Goal: Task Accomplishment & Management: Use online tool/utility

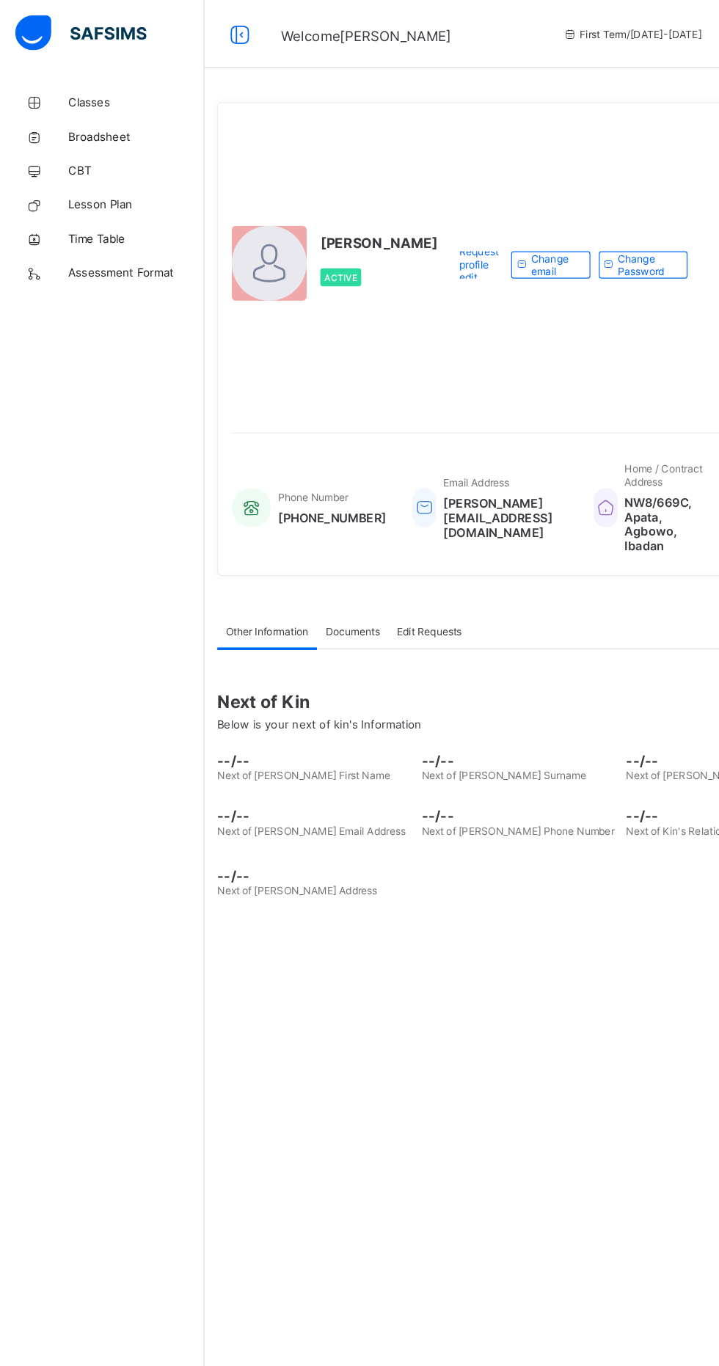
click at [101, 91] on span "Classes" at bounding box center [117, 88] width 117 height 12
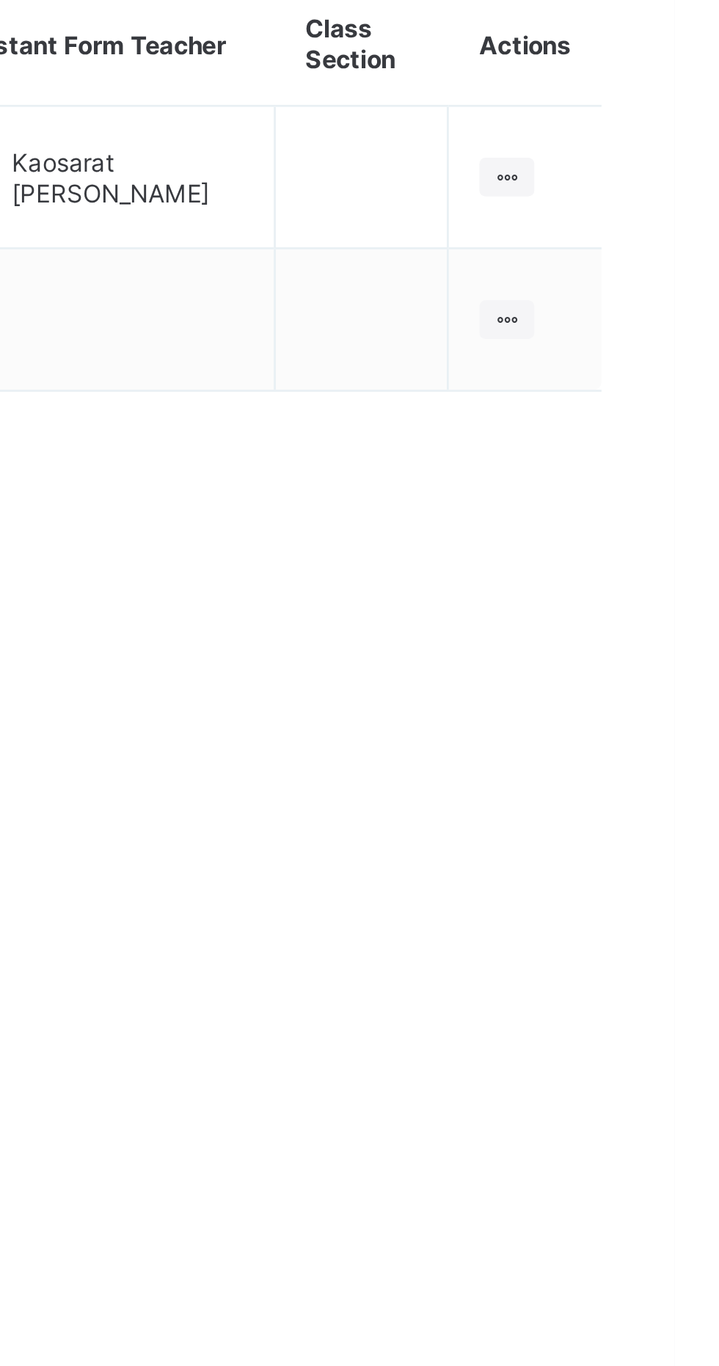
click at [0, 0] on ul "View Class" at bounding box center [0, 0] width 0 height 0
click at [0, 0] on div "View Class" at bounding box center [0, 0] width 0 height 0
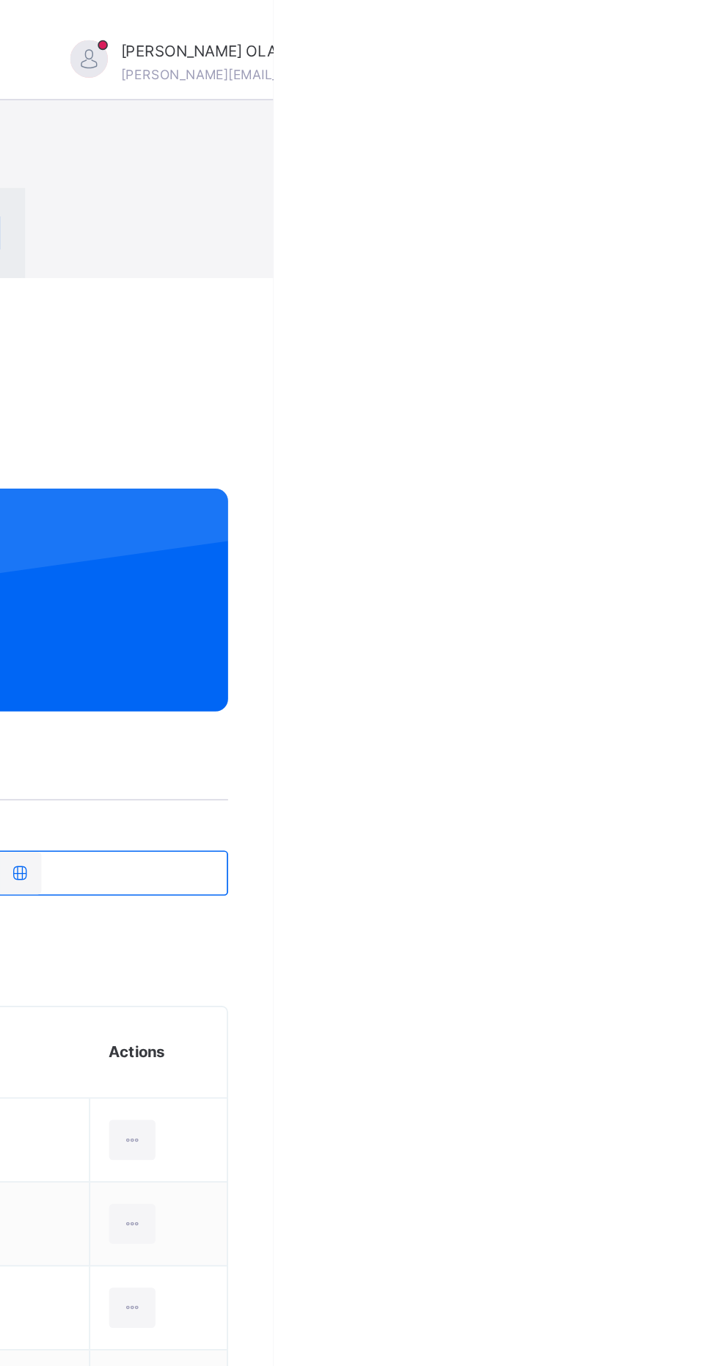
scroll to position [43, 0]
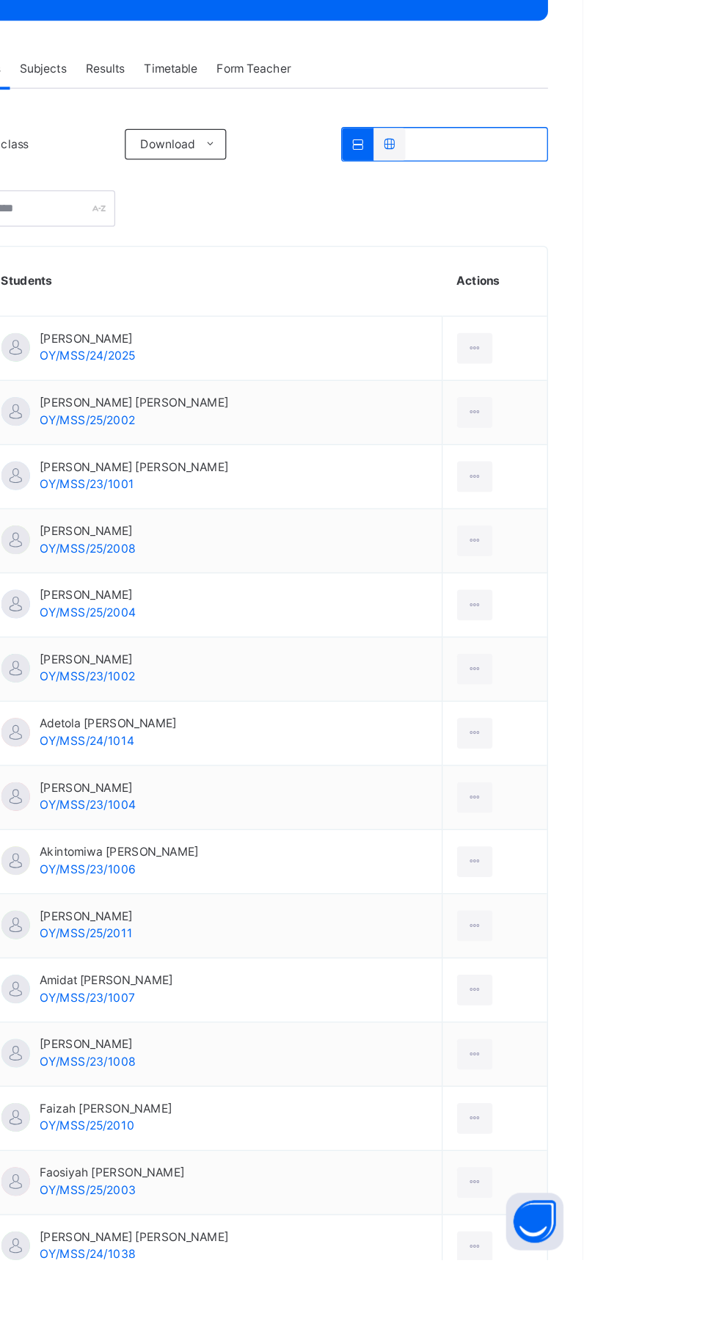
click at [548, 101] on span "Resume" at bounding box center [531, 93] width 33 height 13
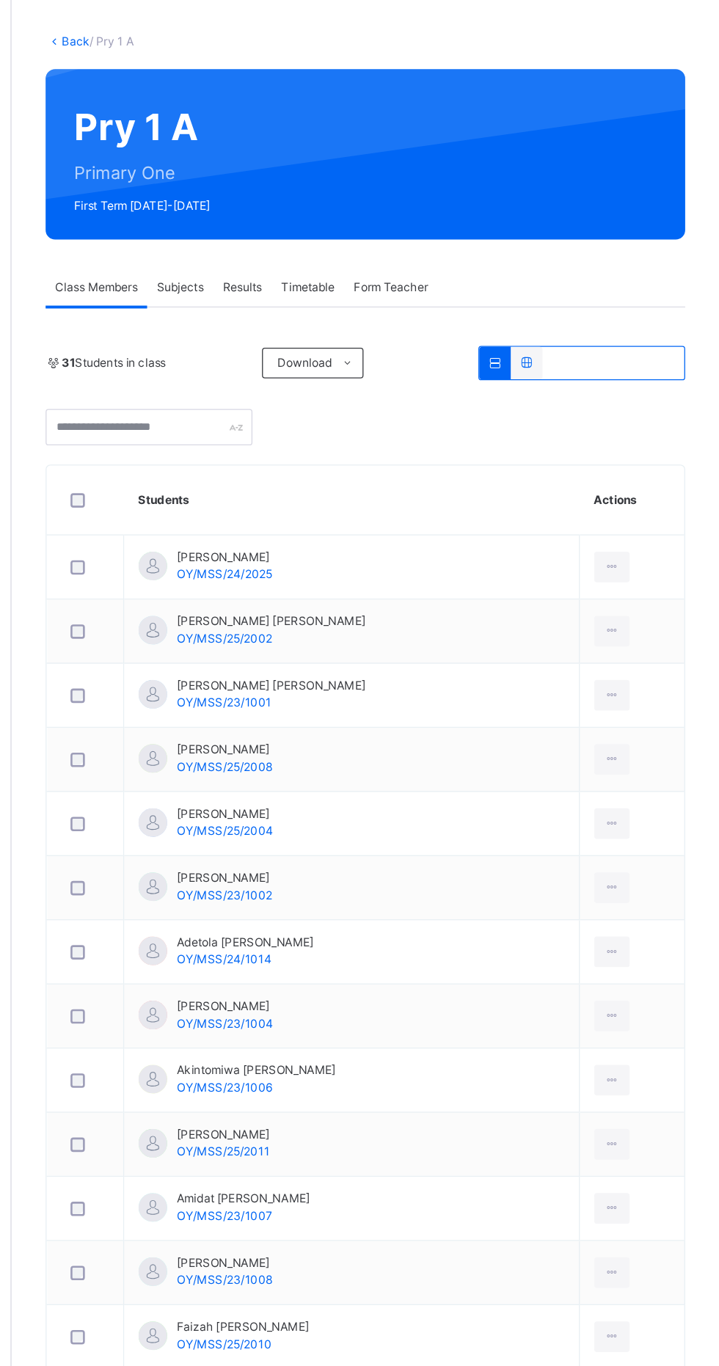
scroll to position [0, 0]
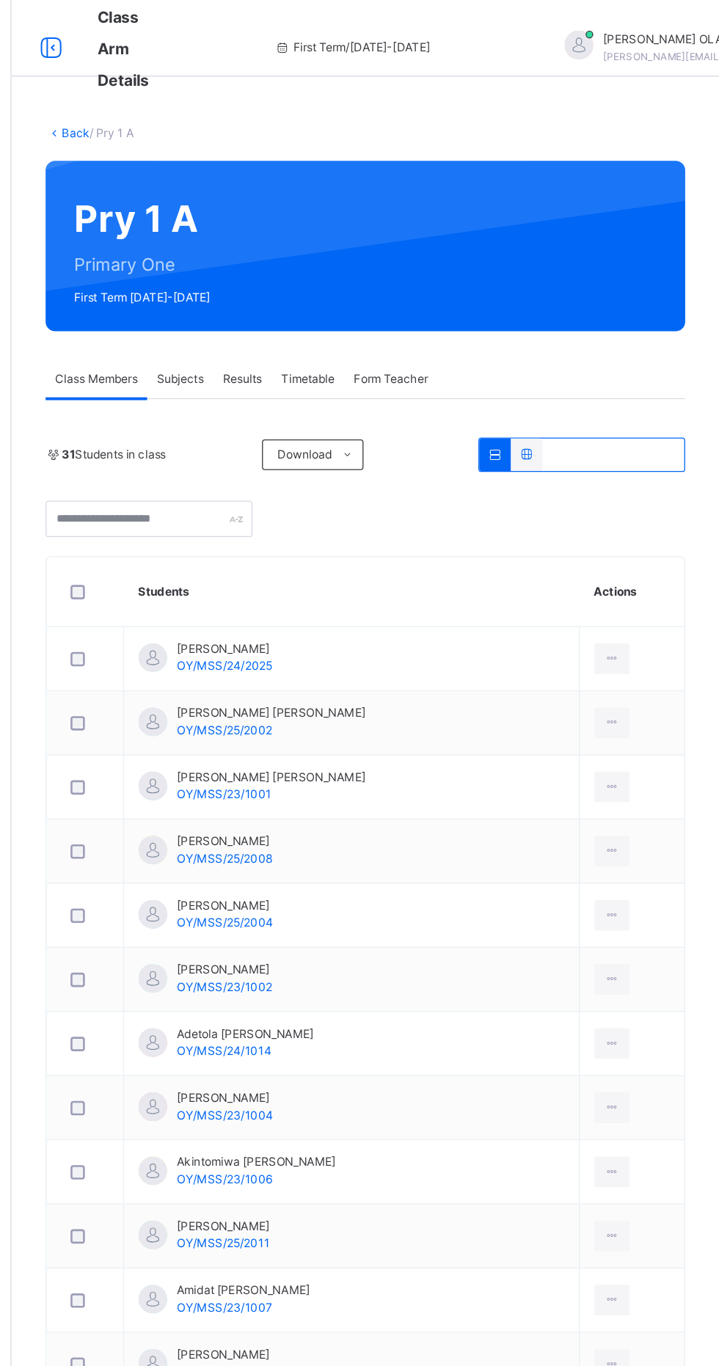
click at [226, 99] on link "Back" at bounding box center [225, 101] width 21 height 11
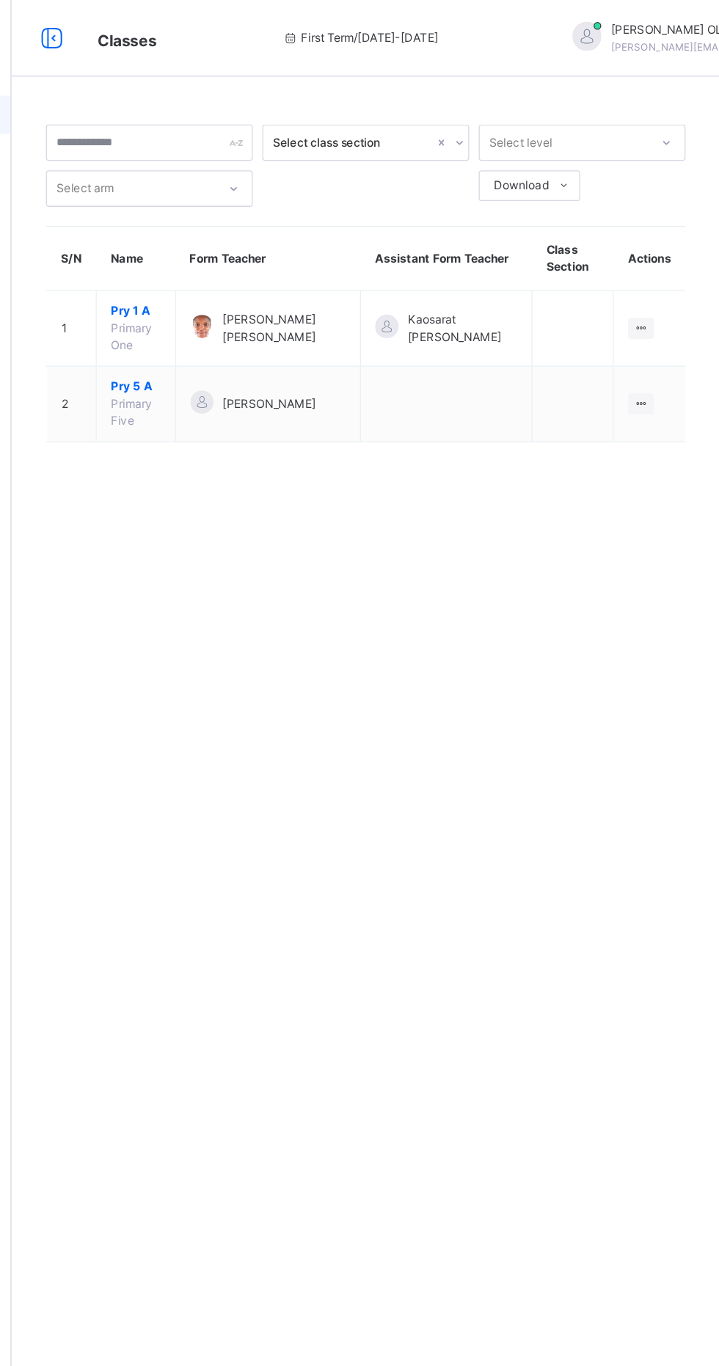
click at [658, 309] on icon at bounding box center [658, 309] width 12 height 11
click at [0, 0] on div "View Class" at bounding box center [0, 0] width 0 height 0
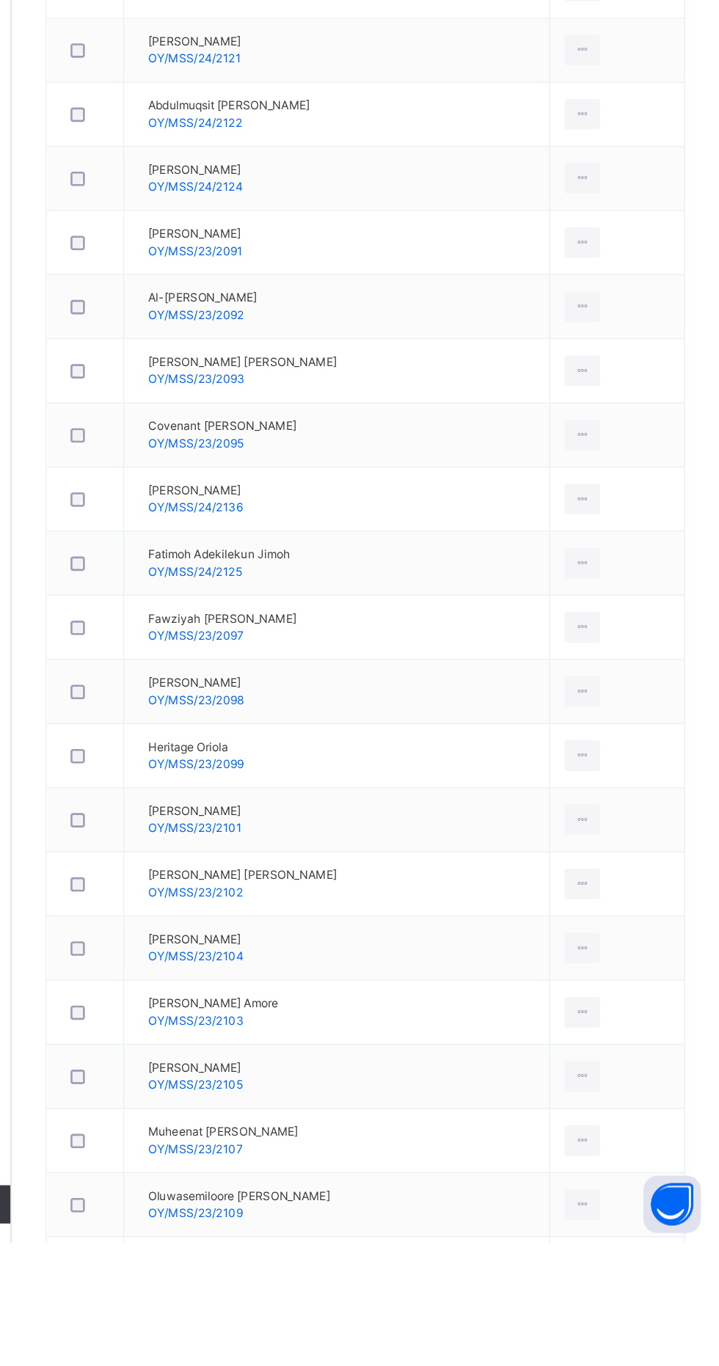
scroll to position [32, 0]
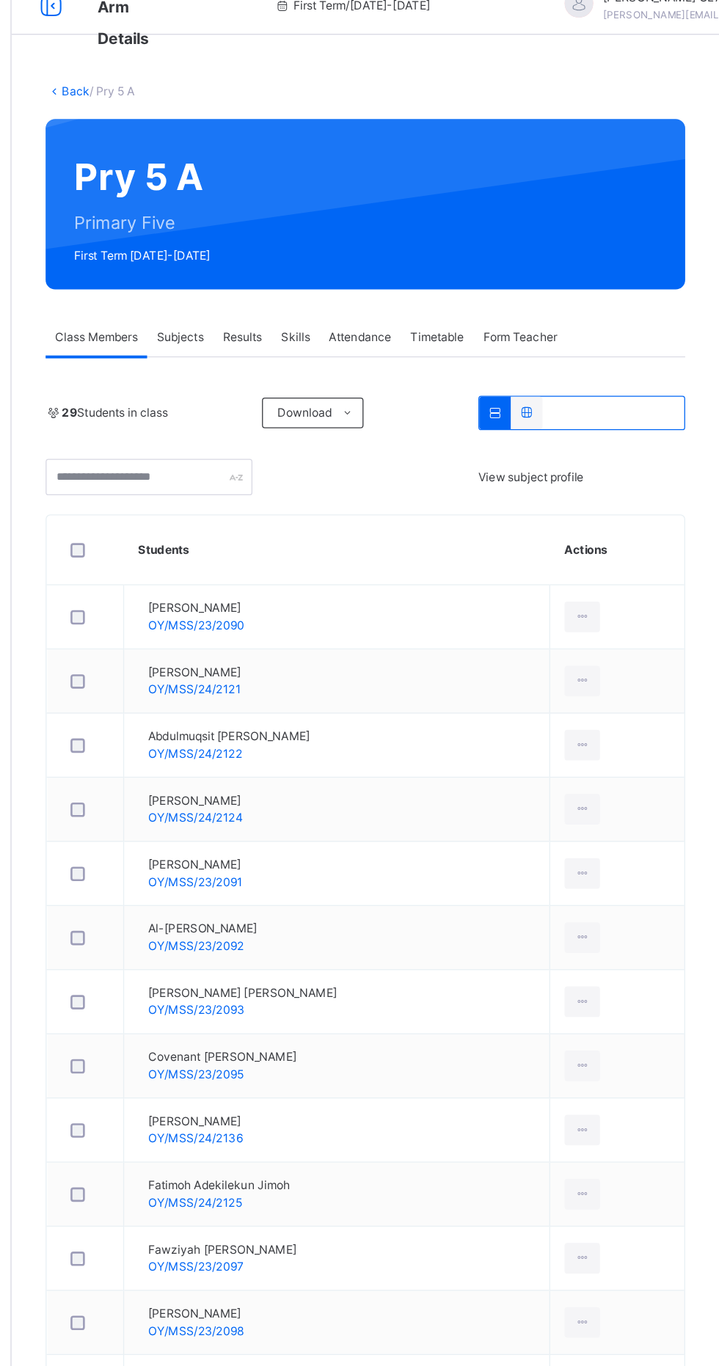
click at [447, 265] on span "Attendance" at bounding box center [444, 258] width 48 height 13
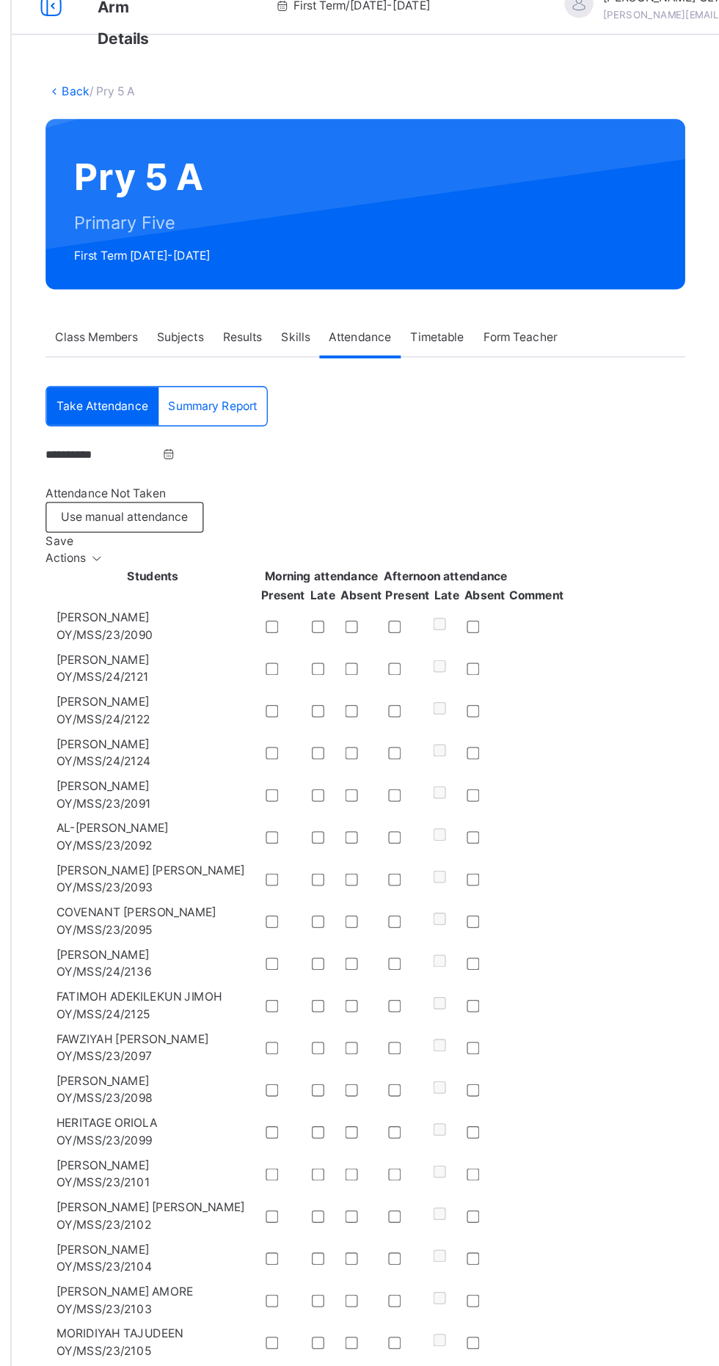
scroll to position [0, 0]
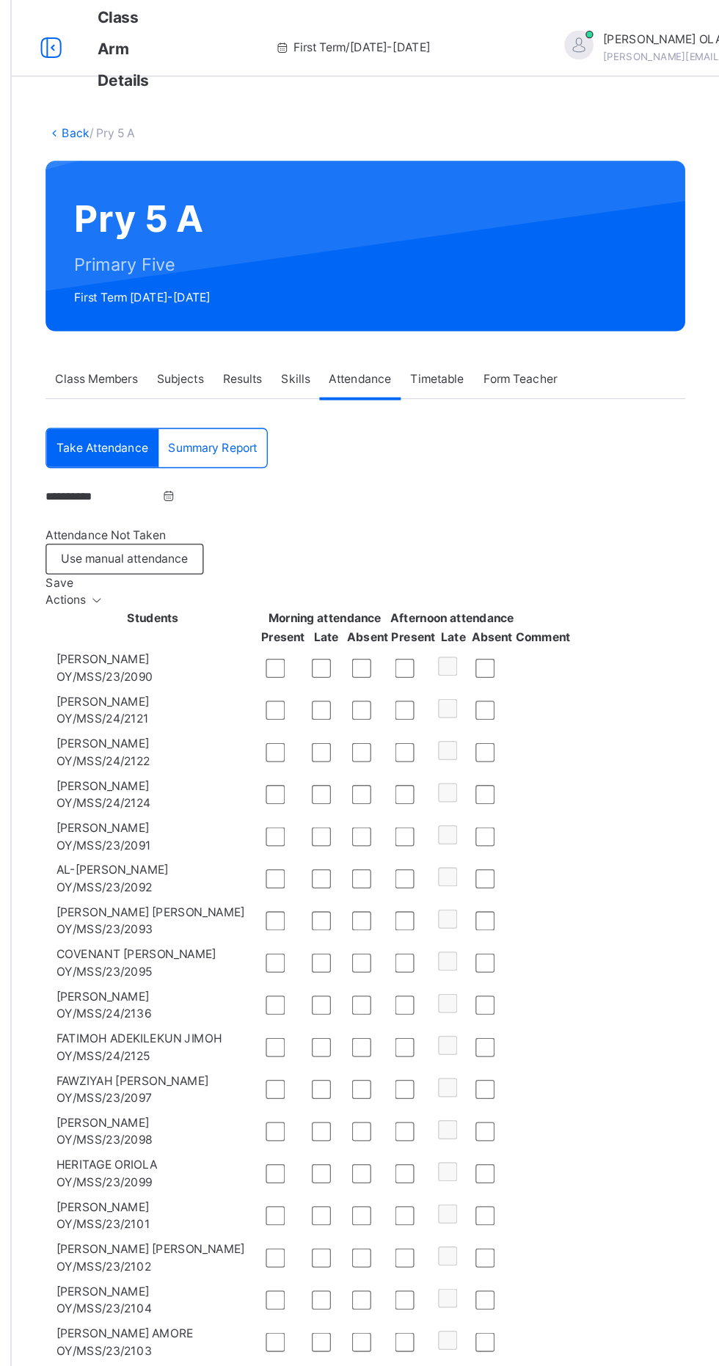
click at [245, 387] on input "**********" at bounding box center [247, 380] width 88 height 13
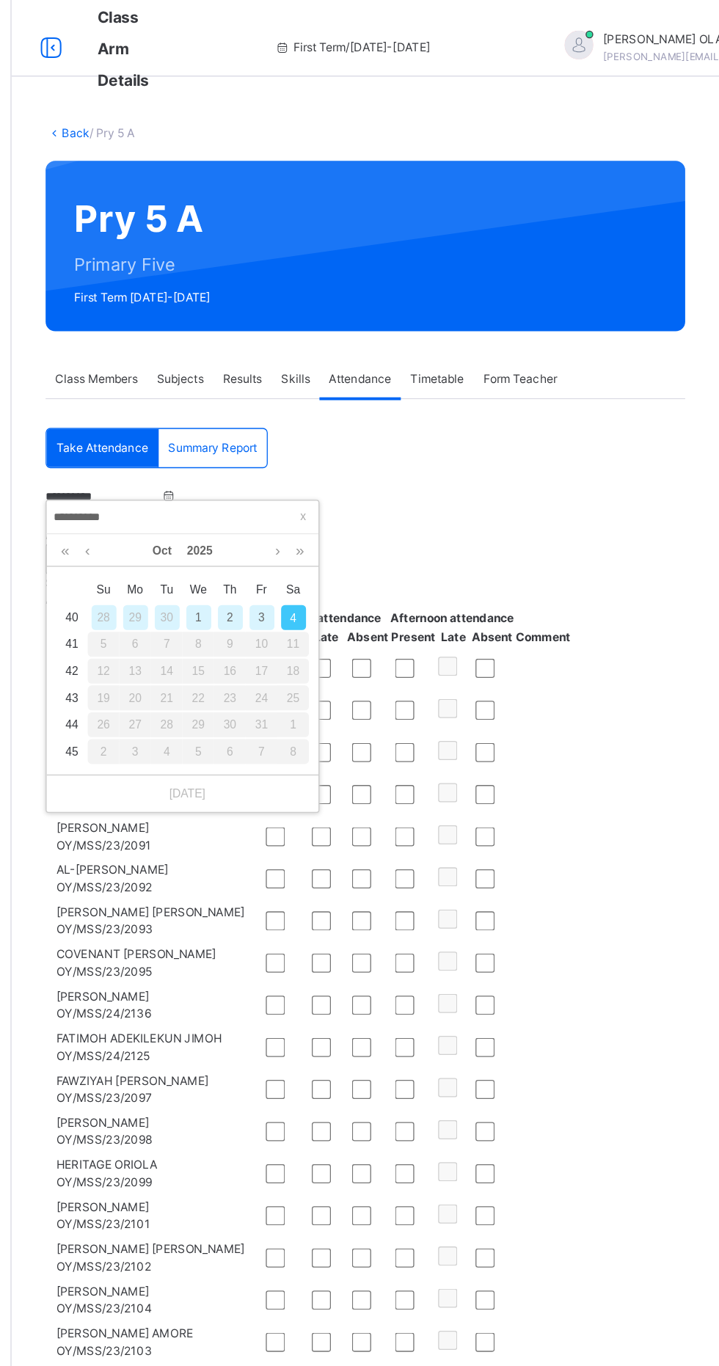
click at [343, 473] on div "2" at bounding box center [344, 473] width 19 height 19
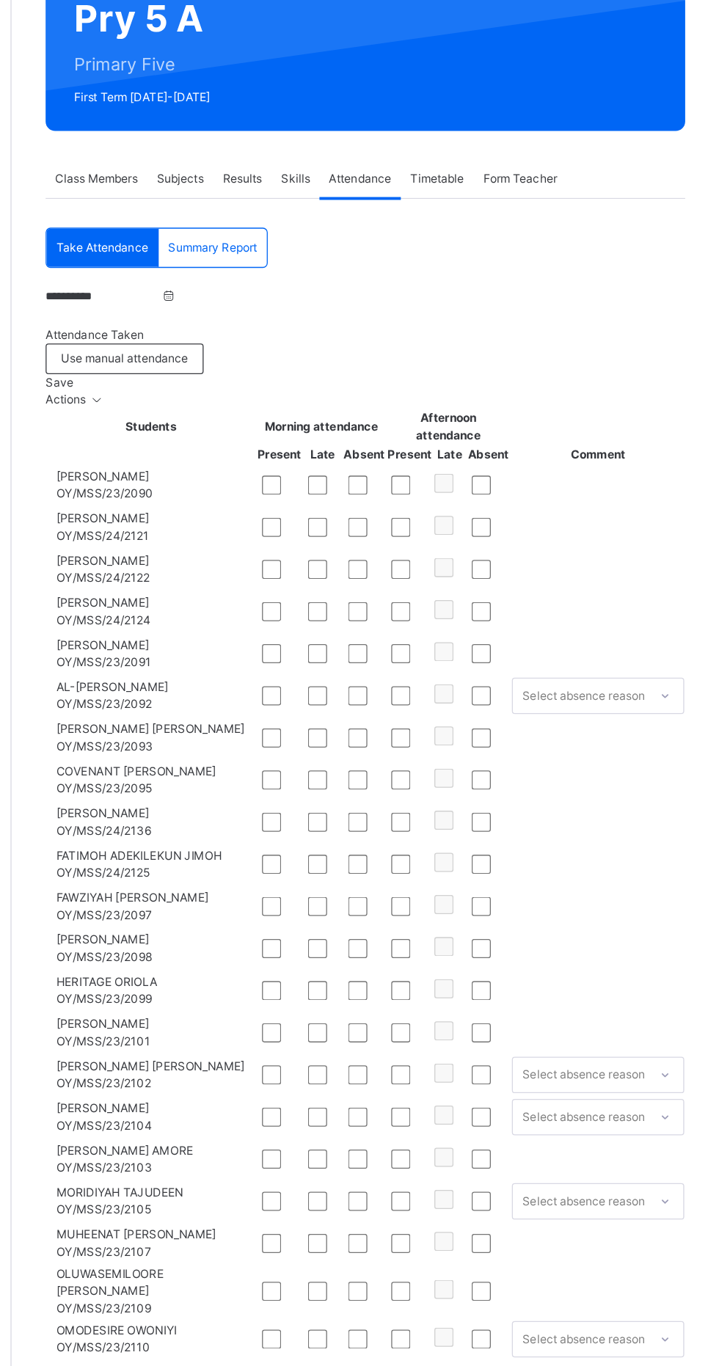
click at [268, 387] on input "**********" at bounding box center [247, 380] width 88 height 13
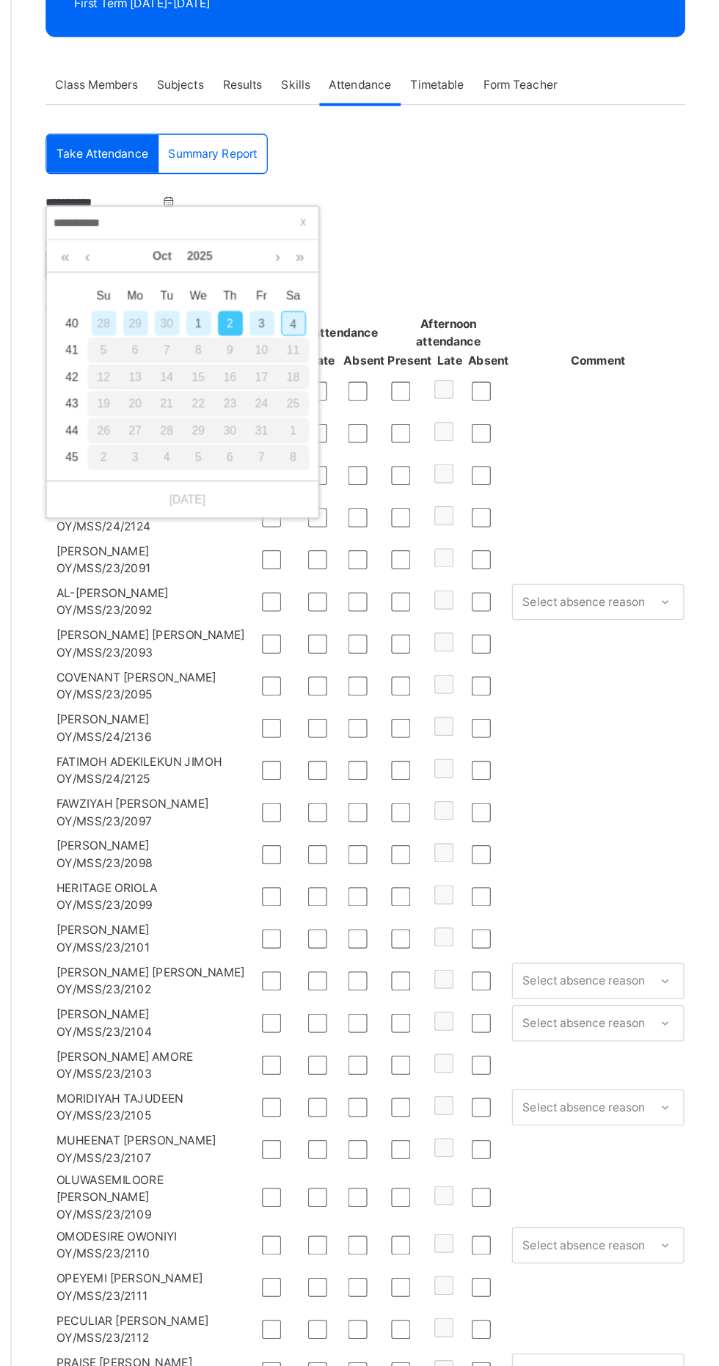
click at [368, 473] on div "3" at bounding box center [368, 473] width 19 height 19
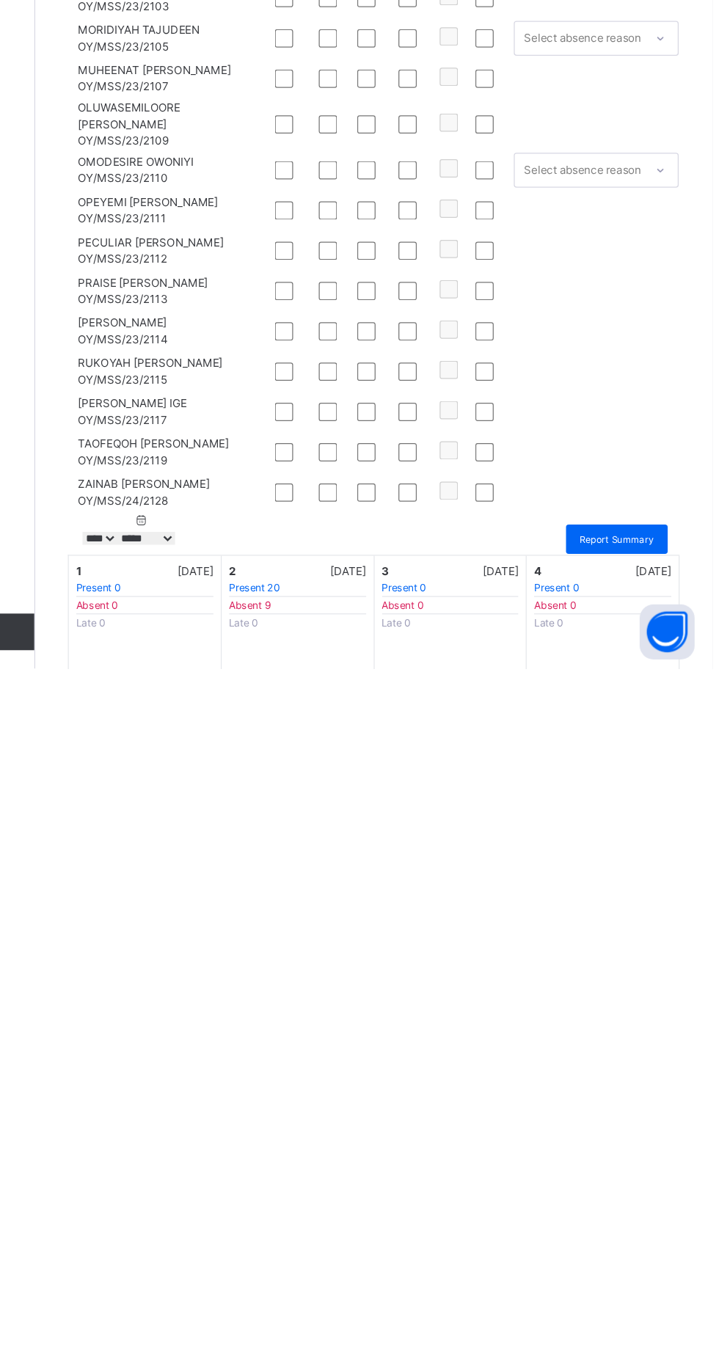
scroll to position [317, 0]
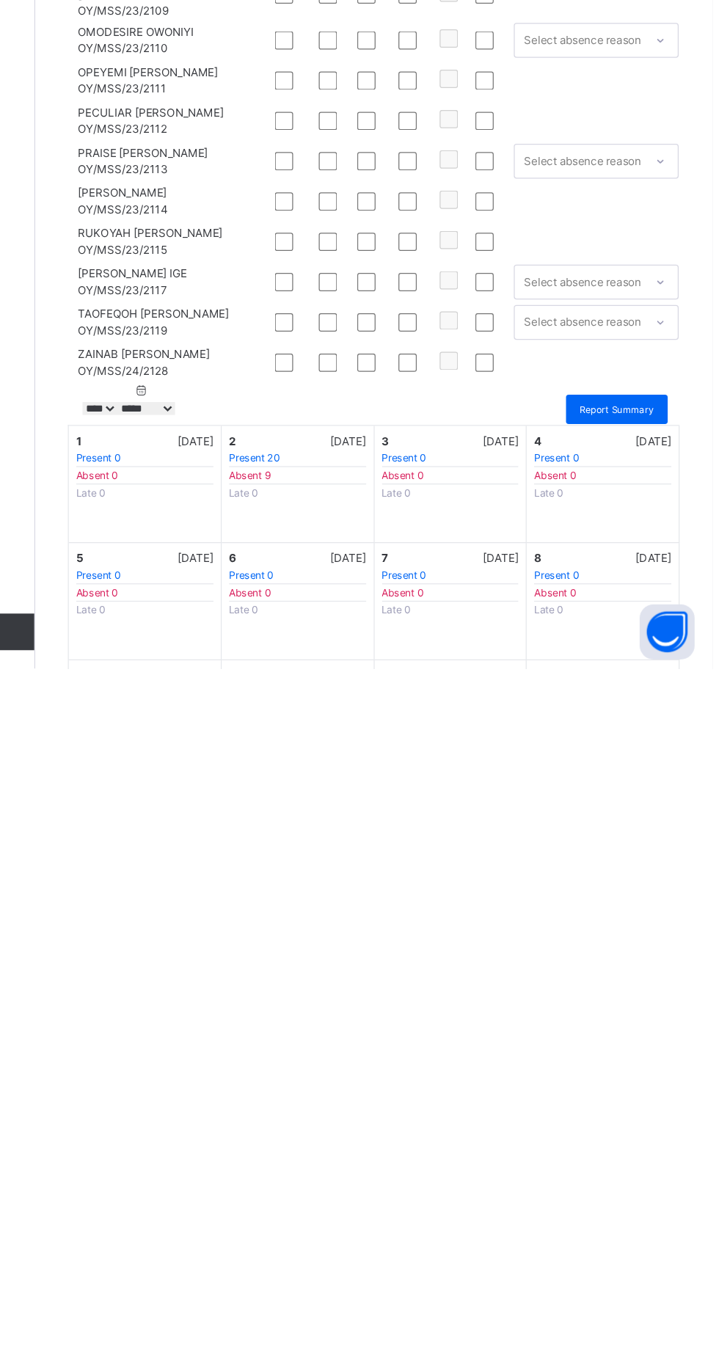
click at [524, 1105] on td at bounding box center [512, 1089] width 24 height 32
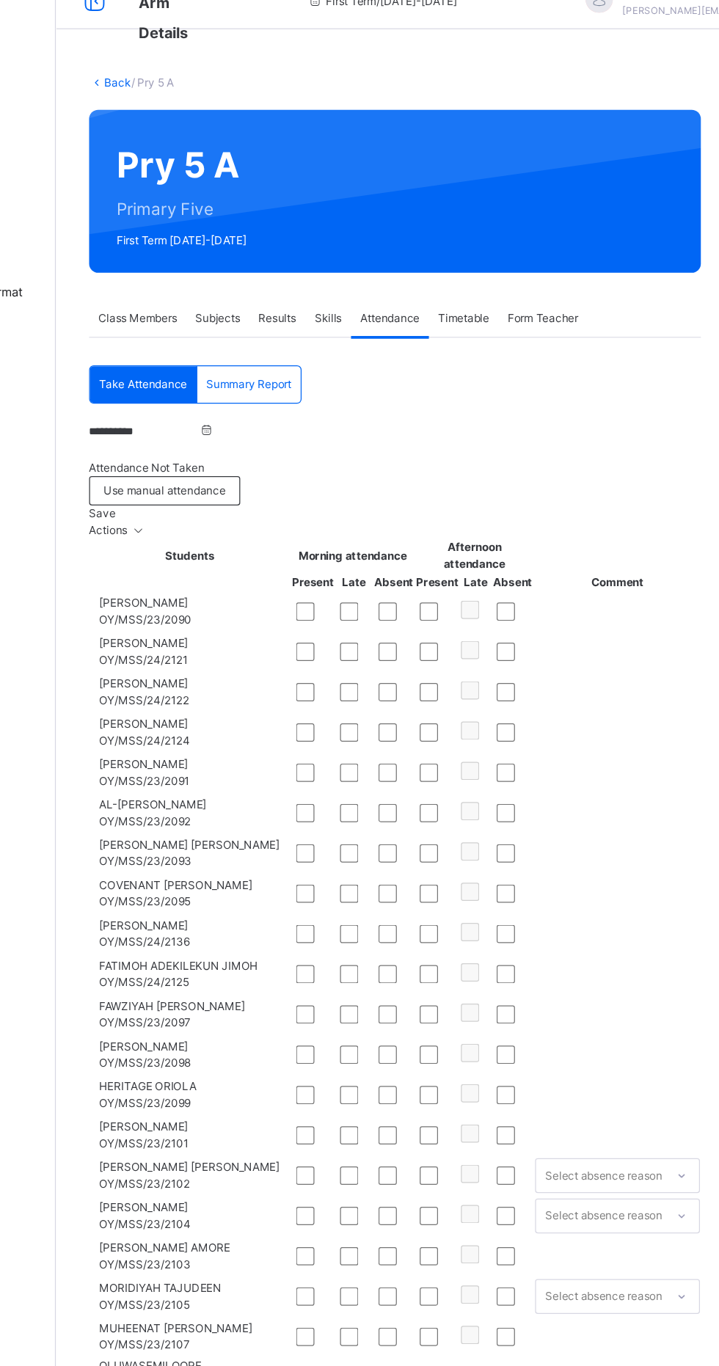
click at [224, 406] on span "Save" at bounding box center [213, 411] width 21 height 11
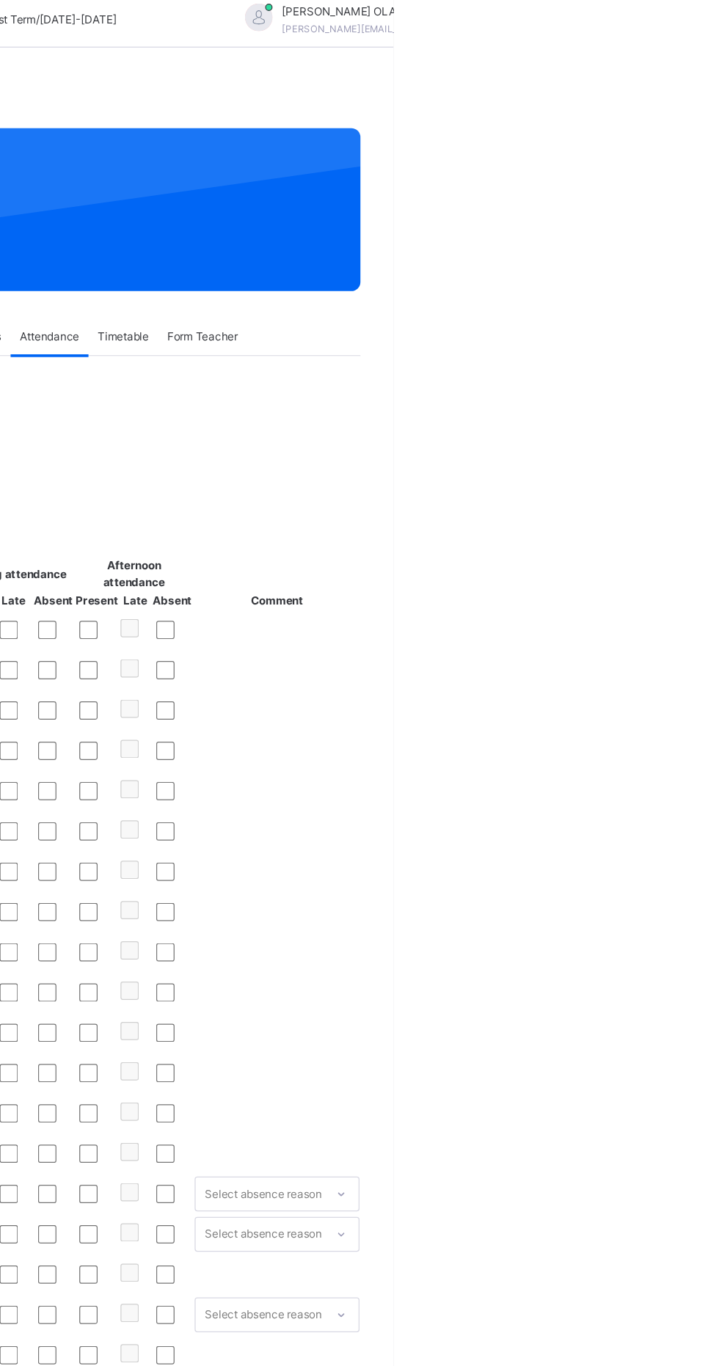
scroll to position [0, 0]
